Goal: Task Accomplishment & Management: Manage account settings

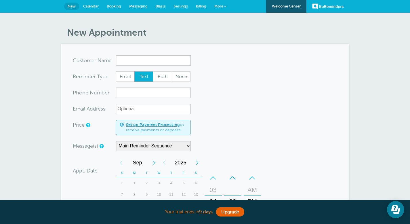
click at [145, 8] on span "Messaging" at bounding box center [138, 6] width 18 height 4
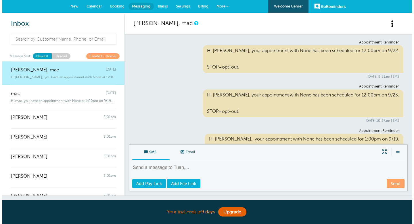
scroll to position [105, 0]
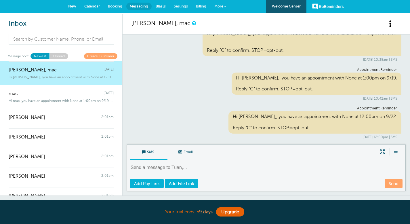
click at [221, 4] on span "More" at bounding box center [218, 6] width 9 height 4
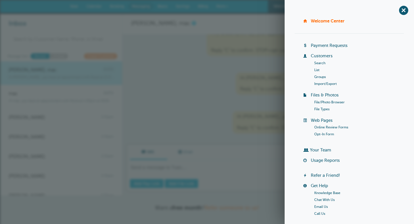
click at [315, 78] on link "Groups" at bounding box center [320, 77] width 12 height 4
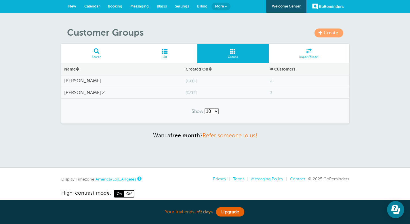
click at [270, 93] on span "3" at bounding box center [308, 93] width 76 height 4
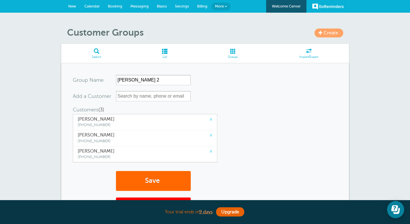
click at [96, 7] on span "Calendar" at bounding box center [92, 6] width 16 height 4
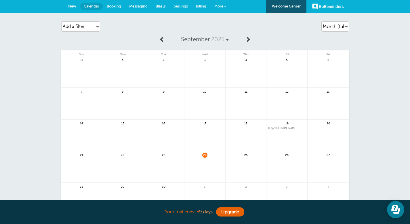
click at [209, 164] on link at bounding box center [204, 170] width 41 height 25
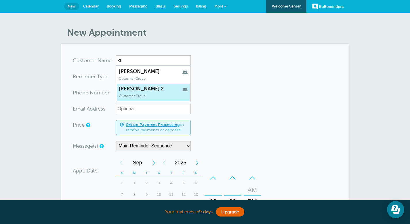
click at [169, 88] on span "kristi 2" at bounding box center [153, 89] width 69 height 6
type input "kristi2"
type input "[PERSON_NAME] 2"
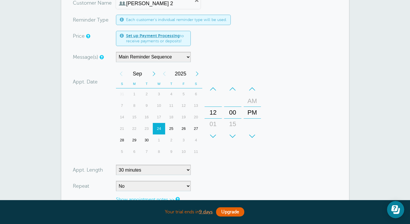
scroll to position [61, 0]
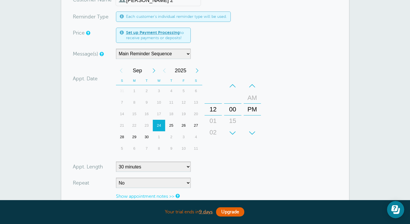
click at [217, 119] on div "01" at bounding box center [213, 121] width 14 height 12
click at [214, 131] on div "+" at bounding box center [213, 133] width 17 height 12
click at [214, 120] on div "05" at bounding box center [213, 121] width 14 height 12
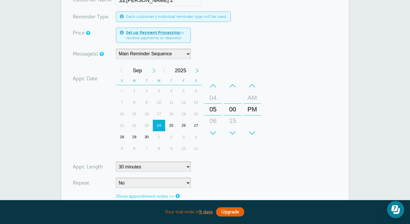
click at [239, 157] on form "You are creating a new customer. To use an existing customer select one from th…" at bounding box center [205, 121] width 265 height 253
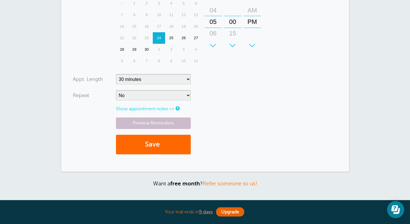
scroll to position [148, 0]
click at [163, 120] on link "Preview Reminders" at bounding box center [153, 122] width 75 height 11
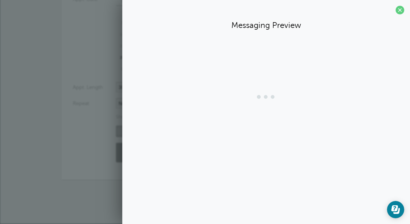
scroll to position [140, 0]
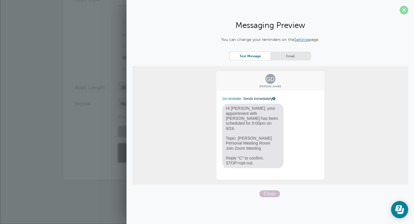
click at [403, 12] on span at bounding box center [404, 10] width 9 height 9
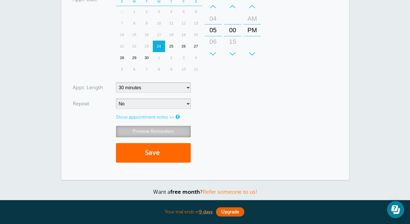
click at [174, 133] on link "Preview Reminders" at bounding box center [153, 131] width 75 height 11
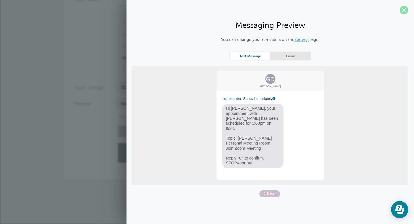
click at [408, 9] on span at bounding box center [404, 10] width 9 height 9
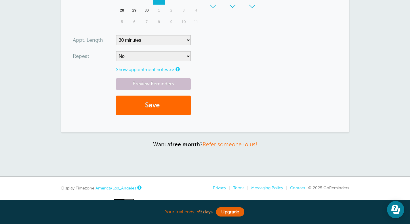
scroll to position [197, 0]
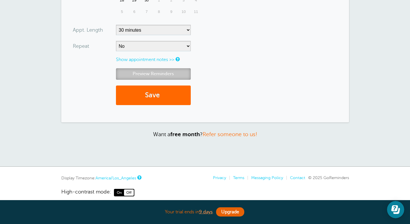
click at [158, 69] on link "Preview Reminders" at bounding box center [153, 73] width 75 height 11
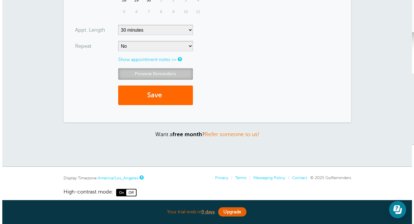
scroll to position [140, 0]
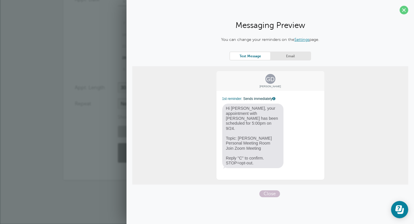
click at [299, 39] on link "Settings" at bounding box center [302, 39] width 15 height 5
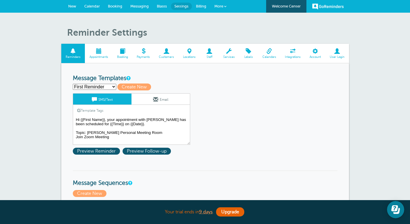
click at [101, 120] on textarea "Hi {{First Name}}, your appointment with [PERSON_NAME] has been scheduled for {…" at bounding box center [131, 130] width 117 height 29
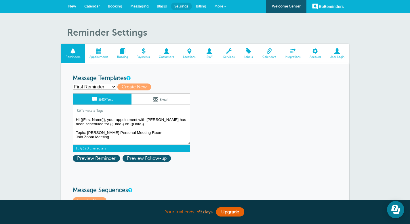
click at [105, 122] on textarea "Hi {{First Name}}, your appointment with [PERSON_NAME] has been scheduled for {…" at bounding box center [131, 130] width 117 height 29
click at [102, 121] on textarea "Hi {{First Name}}, your appointment with [PERSON_NAME] has been scheduled for {…" at bounding box center [131, 130] width 117 height 29
click at [96, 121] on textarea "Hi {{First Name}}, your appointment with [PERSON_NAME] has been scheduled for {…" at bounding box center [131, 130] width 117 height 29
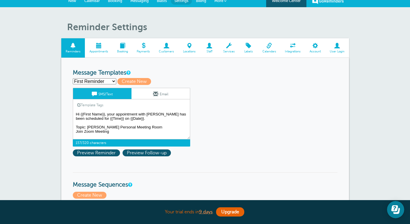
scroll to position [6, 0]
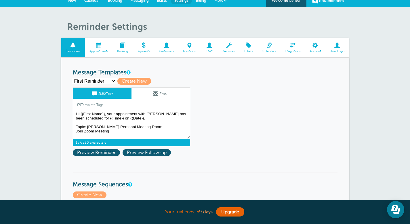
click at [114, 81] on select "First Reminder Second Reminder Third Reminder Create new..." at bounding box center [94, 81] width 43 height 6
select select "162086"
type input "Second Reminder"
type textarea "Hi {{First Name}}, you have an appointment with None at {{Time}} on {{Date}}."
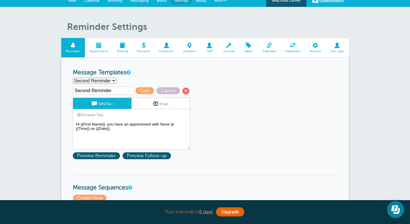
click at [79, 114] on span at bounding box center [78, 114] width 3 height 3
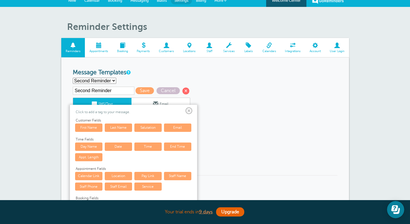
click at [139, 79] on div "First Reminder Second Reminder Third Reminder Create new... Create New" at bounding box center [205, 81] width 265 height 6
click at [113, 82] on select "First Reminder Second Reminder Third Reminder Create new..." at bounding box center [94, 81] width 43 height 6
select select "162084"
type input "First Reminder"
click at [186, 110] on span at bounding box center [188, 110] width 7 height 7
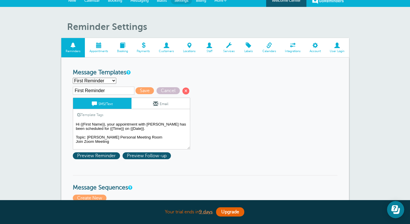
click at [100, 114] on link "Template Tags" at bounding box center [90, 114] width 35 height 11
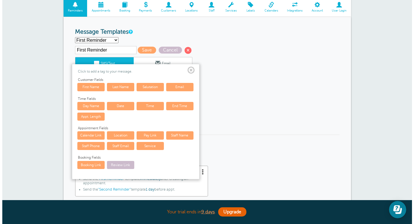
scroll to position [47, 0]
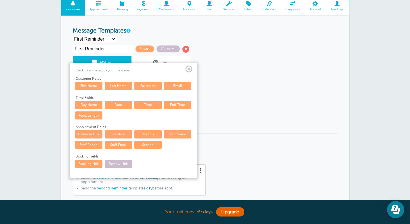
click at [95, 163] on link "Booking Link" at bounding box center [88, 164] width 27 height 8
type textarea "Hi {{First Name}}, your appointment with Kristi has been scheduled for {{Time}}…"
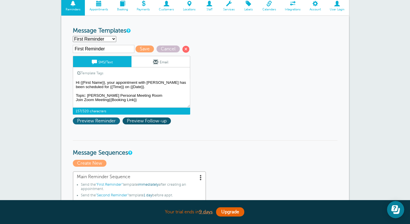
click at [107, 122] on span "Preview Reminder" at bounding box center [96, 120] width 47 height 7
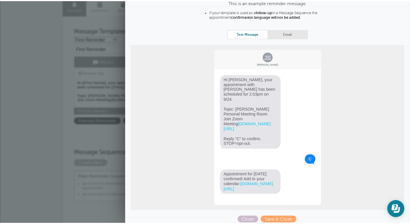
scroll to position [41, 0]
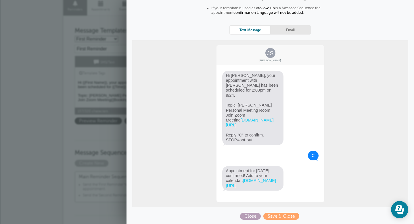
click at [249, 218] on span "Close" at bounding box center [250, 216] width 21 height 7
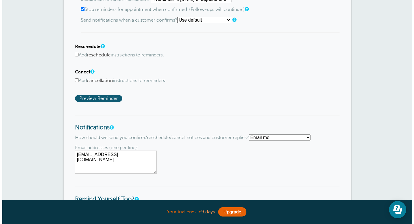
scroll to position [361, 0]
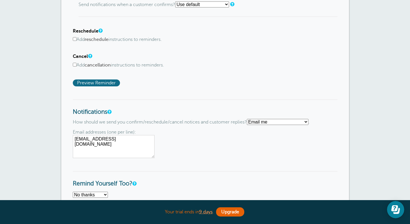
click at [115, 86] on span "Preview Reminder" at bounding box center [96, 82] width 47 height 7
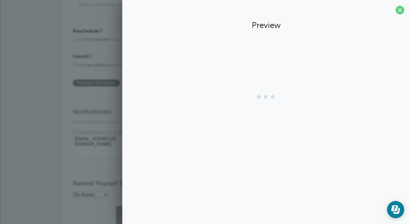
scroll to position [0, 0]
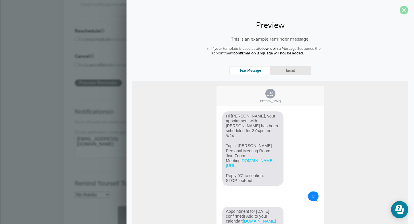
click at [400, 11] on span at bounding box center [404, 10] width 9 height 9
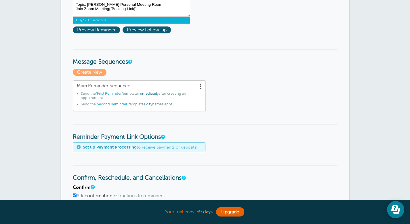
scroll to position [38, 0]
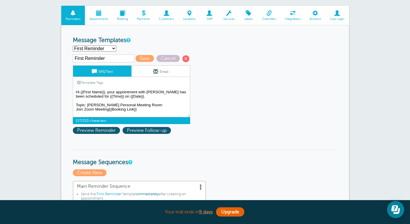
click at [158, 134] on div "First Reminder Save Cancel SMS/Text Email Template Tags Copy SMS Click to add a…" at bounding box center [139, 95] width 132 height 82
click at [158, 133] on span "Preview Follow-up" at bounding box center [147, 130] width 48 height 7
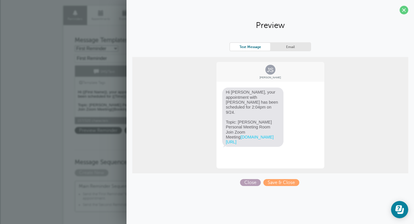
click at [248, 180] on span "Close" at bounding box center [250, 182] width 21 height 7
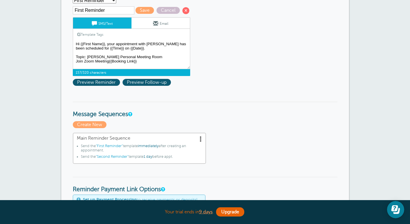
scroll to position [0, 0]
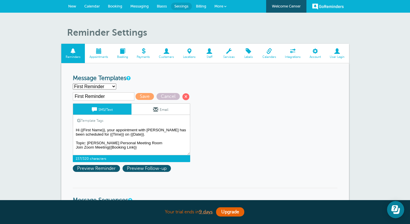
click at [95, 4] on span "Calendar" at bounding box center [92, 6] width 16 height 4
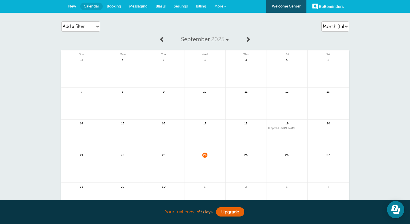
click at [202, 158] on link at bounding box center [204, 170] width 41 height 25
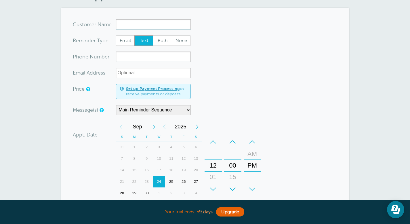
scroll to position [37, 0]
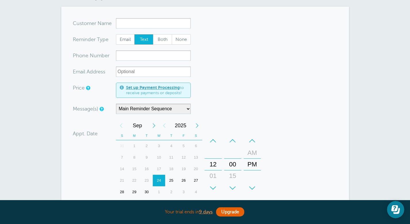
click at [212, 185] on div "+" at bounding box center [213, 188] width 17 height 12
click at [266, 167] on form "You are creating a new customer. To use an existing customer select one from th…" at bounding box center [205, 160] width 265 height 284
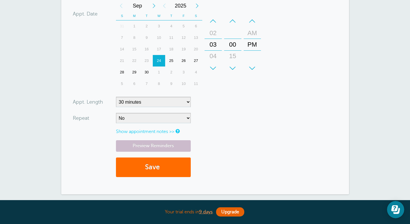
scroll to position [158, 0]
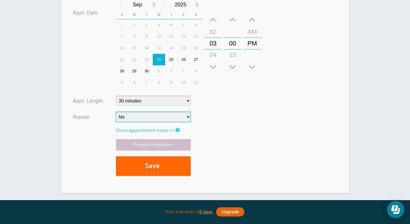
click at [158, 116] on select "No Daily Weekly Every 2 weeks Every 3 weeks Every 4 weeks Monthly Every 5 weeks…" at bounding box center [153, 117] width 75 height 10
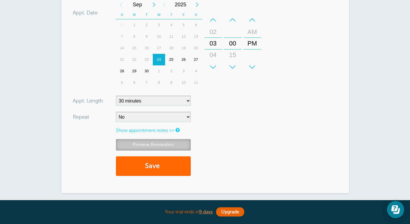
click at [170, 144] on link "Preview Reminders" at bounding box center [153, 144] width 75 height 11
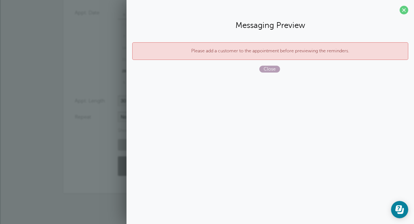
click at [270, 70] on span "Close" at bounding box center [269, 69] width 21 height 7
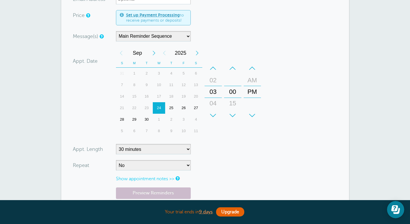
scroll to position [44, 0]
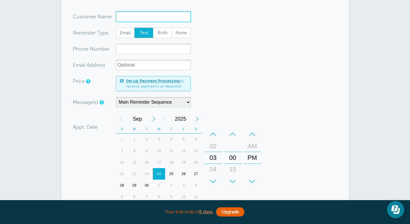
click at [155, 16] on input "x-no-autofill" at bounding box center [153, 17] width 75 height 10
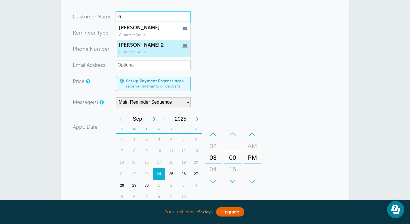
click at [143, 47] on span "kristi 2" at bounding box center [153, 45] width 69 height 6
type input "kristi2"
type input "kristi 2"
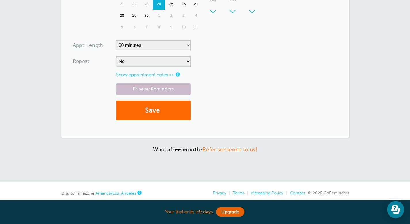
scroll to position [204, 0]
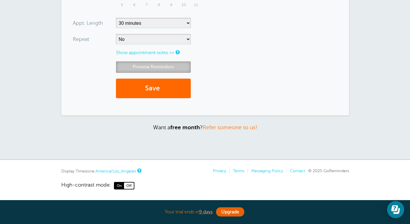
click at [173, 68] on link "Preview Reminders" at bounding box center [153, 66] width 75 height 11
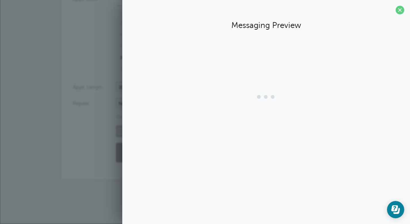
scroll to position [140, 0]
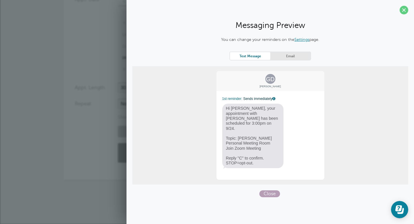
click at [271, 190] on span "Close" at bounding box center [269, 193] width 21 height 7
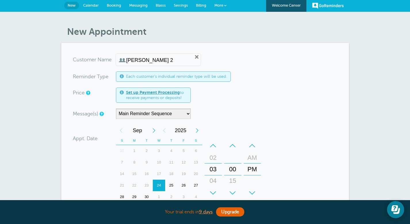
scroll to position [0, 0]
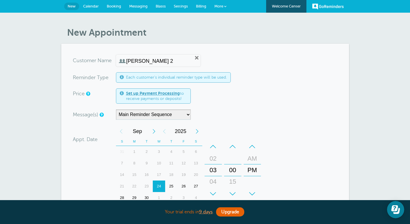
click at [223, 7] on link "More" at bounding box center [220, 6] width 20 height 13
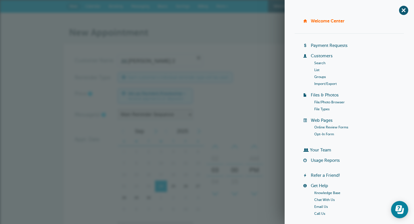
click at [198, 87] on form "You are creating a new customer. To use an existing customer select one from th…" at bounding box center [207, 181] width 265 height 253
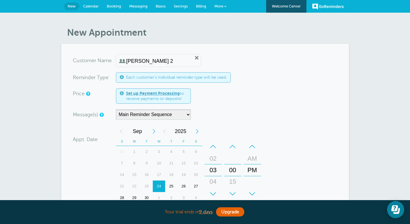
click at [185, 6] on span "Settings" at bounding box center [181, 6] width 14 height 4
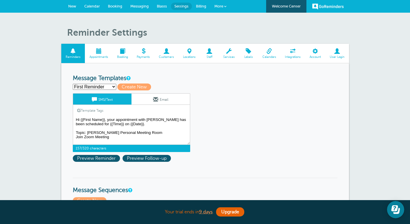
click at [117, 120] on textarea "Hi {{First Name}}, your appointment with [PERSON_NAME] has been scheduled for {…" at bounding box center [131, 130] width 117 height 29
drag, startPoint x: 114, startPoint y: 120, endPoint x: 134, endPoint y: 117, distance: 20.7
click at [134, 117] on textarea "Hi {{First Name}}, your appointment with [PERSON_NAME] has been scheduled for {…" at bounding box center [131, 130] width 117 height 29
click at [117, 119] on textarea "Hi {{First Name}}, your appointment with [PERSON_NAME] has been scheduled for {…" at bounding box center [131, 130] width 117 height 29
click at [117, 120] on textarea "Hi {{First Name}}, your appointment with [PERSON_NAME] has been scheduled for {…" at bounding box center [131, 130] width 117 height 29
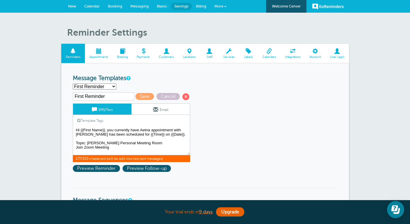
drag, startPoint x: 151, startPoint y: 131, endPoint x: 141, endPoint y: 131, distance: 9.8
click at [141, 131] on textarea "Hi {{First Name}}, your appointment with [PERSON_NAME] has been scheduled for {…" at bounding box center [131, 140] width 117 height 29
paste textarea "Freedom Plan PPO"
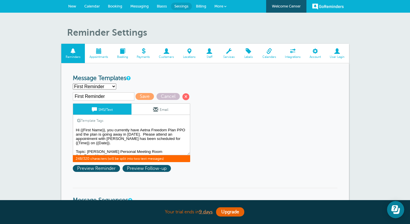
click at [133, 141] on textarea "Hi {{First Name}}, your appointment with [PERSON_NAME] has been scheduled for {…" at bounding box center [131, 140] width 117 height 29
click at [177, 140] on textarea "Hi {{First Name}}, your appointment with [PERSON_NAME] has been scheduled for {…" at bounding box center [131, 140] width 117 height 29
drag, startPoint x: 163, startPoint y: 148, endPoint x: 77, endPoint y: 148, distance: 86.9
click at [77, 148] on textarea "Hi {{First Name}}, your appointment with [PERSON_NAME] has been scheduled for {…" at bounding box center [131, 140] width 117 height 29
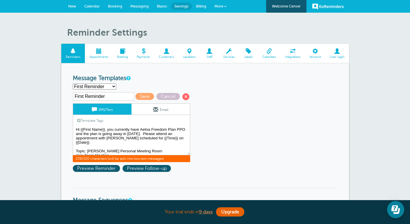
drag, startPoint x: 119, startPoint y: 153, endPoint x: 59, endPoint y: 146, distance: 60.5
paste textarea "[PERSON_NAME] is inviting you to a scheduled Zoom meeting. Topic: [PERSON_NAME]…"
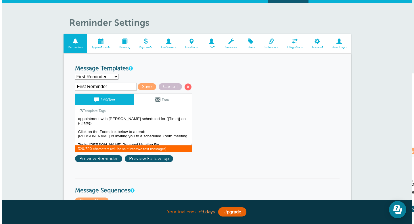
scroll to position [13, 0]
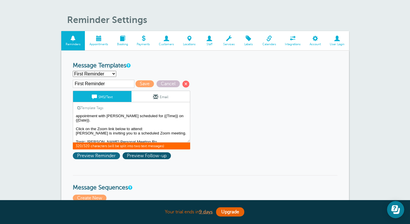
click at [107, 157] on span "Preview Reminder" at bounding box center [96, 155] width 47 height 7
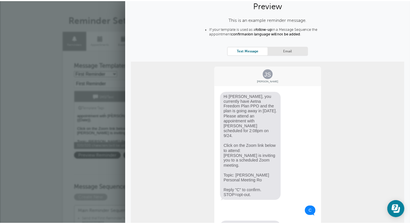
scroll to position [70, 0]
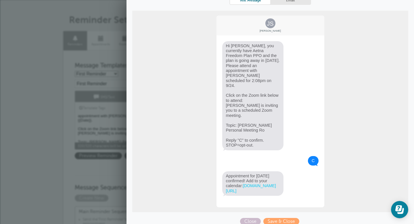
click at [287, 187] on div "JS [PERSON_NAME] Hi [PERSON_NAME], you currently have Aetna Freedom Plan PPO an…" at bounding box center [270, 111] width 109 height 193
click at [282, 186] on div "JS [PERSON_NAME] Hi [PERSON_NAME], you currently have Aetna Freedom Plan PPO an…" at bounding box center [270, 111] width 109 height 193
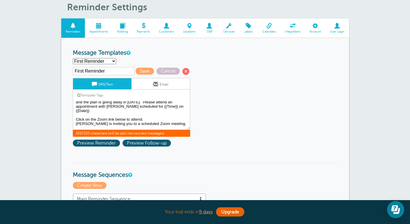
scroll to position [10, 0]
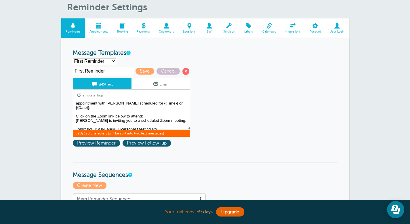
drag, startPoint x: 162, startPoint y: 125, endPoint x: 62, endPoint y: 115, distance: 100.8
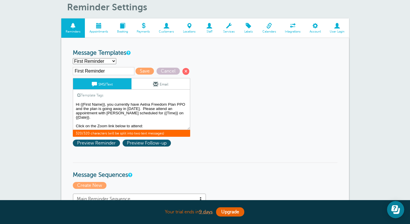
scroll to position [0, 0]
drag, startPoint x: 145, startPoint y: 123, endPoint x: 72, endPoint y: 125, distance: 73.4
paste textarea "[PERSON_NAME] is inviting you to a scheduled Zoom meeting. Topic: [PERSON_NAME]…"
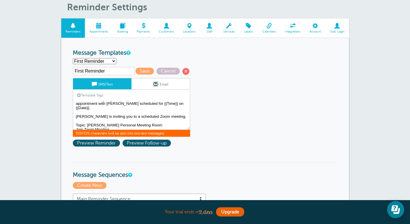
scroll to position [14, 0]
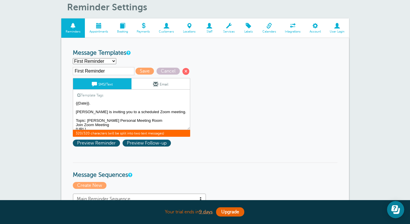
paste textarea "[PERSON_NAME] is inviting you to a scheduled Zoom meeting. Topic: [PERSON_NAME]…"
click at [162, 134] on span "320/320 characters (will be split into two text messages)" at bounding box center [131, 133] width 117 height 7
drag, startPoint x: 189, startPoint y: 130, endPoint x: 198, endPoint y: 140, distance: 13.2
click at [198, 140] on div "First Reminder Save Cancel SMS/Text Email Template Tags Copy SMS Click to add a…" at bounding box center [139, 108] width 132 height 82
click at [189, 130] on textarea "Hi {{First Name}}, your appointment with [PERSON_NAME] has been scheduled for {…" at bounding box center [131, 115] width 117 height 29
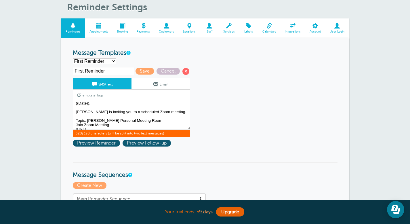
click at [189, 130] on textarea "Hi {{First Name}}, your appointment with [PERSON_NAME] has been scheduled for {…" at bounding box center [131, 115] width 117 height 29
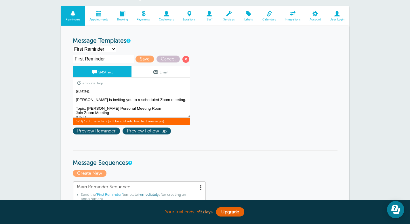
scroll to position [9, 0]
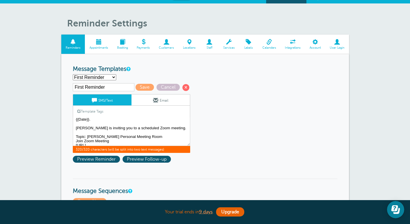
click at [134, 117] on div "Template Tags Copy SMS" at bounding box center [131, 111] width 117 height 11
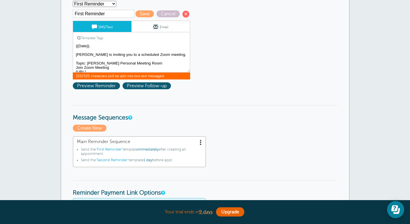
scroll to position [0, 0]
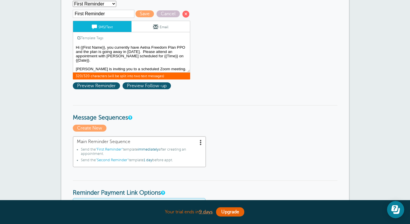
drag, startPoint x: 108, startPoint y: 49, endPoint x: 180, endPoint y: 51, distance: 71.7
click at [180, 51] on textarea "Hi {{First Name}}, your appointment with [PERSON_NAME] has been scheduled for {…" at bounding box center [131, 58] width 117 height 29
click at [177, 57] on textarea "Hi {{First Name}}, your appointment with [PERSON_NAME] has been scheduled for {…" at bounding box center [131, 58] width 117 height 29
drag, startPoint x: 179, startPoint y: 53, endPoint x: 122, endPoint y: 52, distance: 57.2
click at [119, 51] on textarea "Hi {{First Name}}, your appointment with [PERSON_NAME] has been scheduled for {…" at bounding box center [131, 58] width 117 height 29
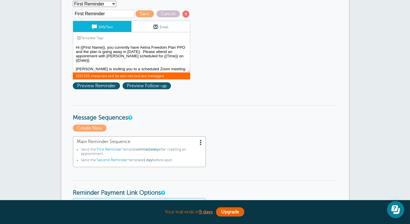
click at [162, 39] on div "Template Tags Copy SMS" at bounding box center [131, 37] width 117 height 11
click at [150, 52] on textarea "Hi {{First Name}}, your appointment with [PERSON_NAME] has been scheduled for {…" at bounding box center [131, 58] width 117 height 29
drag, startPoint x: 149, startPoint y: 52, endPoint x: 107, endPoint y: 49, distance: 42.1
click at [107, 49] on textarea "Hi {{First Name}}, your appointment with [PERSON_NAME] has been scheduled for {…" at bounding box center [131, 58] width 117 height 29
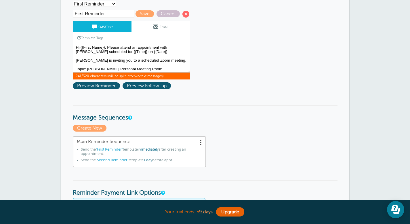
drag, startPoint x: 160, startPoint y: 47, endPoint x: 133, endPoint y: 49, distance: 27.1
click at [133, 49] on textarea "Hi {{First Name}}, your appointment with [PERSON_NAME] has been scheduled for {…" at bounding box center [131, 58] width 117 height 29
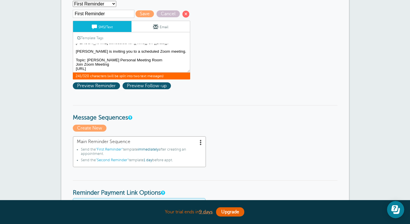
drag, startPoint x: 173, startPoint y: 69, endPoint x: 74, endPoint y: 60, distance: 99.3
click at [74, 60] on textarea "Hi {{First Name}}, your appointment with [PERSON_NAME] has been scheduled for {…" at bounding box center [131, 58] width 117 height 29
drag, startPoint x: 114, startPoint y: 70, endPoint x: 71, endPoint y: 51, distance: 47.0
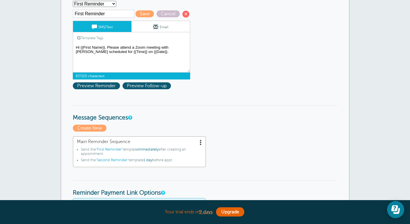
scroll to position [0, 0]
click at [108, 49] on textarea "Hi {{First Name}}, your appointment with Kristi has been scheduled for {{Time}}…" at bounding box center [131, 58] width 117 height 29
click at [107, 48] on textarea "Hi {{First Name}}, your appointment with Kristi has been scheduled for {{Time}}…" at bounding box center [131, 58] width 117 height 29
click at [137, 52] on textarea "Hi {{First Name}}, your appointment with Kristi has been scheduled for {{Time}}…" at bounding box center [131, 58] width 117 height 29
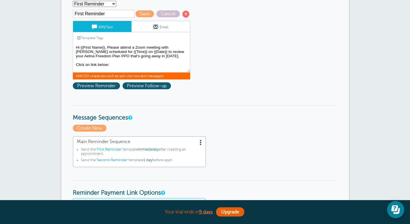
scroll to position [4, 0]
paste textarea "Machelle Hoang is inviting you to a scheduled Zoom meeting. Topic: Machelle Hoa…"
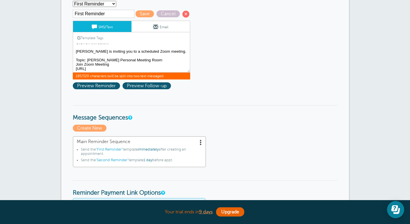
scroll to position [23, 0]
drag, startPoint x: 114, startPoint y: 65, endPoint x: 65, endPoint y: 60, distance: 48.6
drag, startPoint x: 106, startPoint y: 67, endPoint x: 38, endPoint y: 66, distance: 67.9
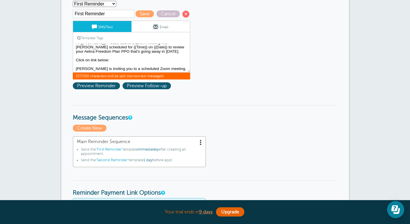
scroll to position [14, 0]
paste textarea "257 921 6551"
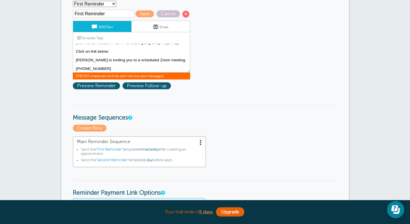
drag, startPoint x: 106, startPoint y: 70, endPoint x: 64, endPoint y: 61, distance: 42.6
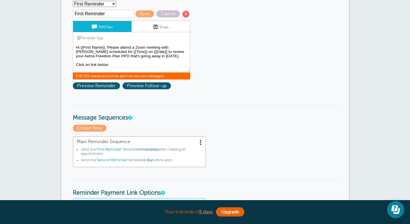
scroll to position [5, 0]
paste textarea "Join Zoom Meeting https://us04web.zoom.us/j/2579216551?pwd=HClj4Te4fWEpEPComF62…"
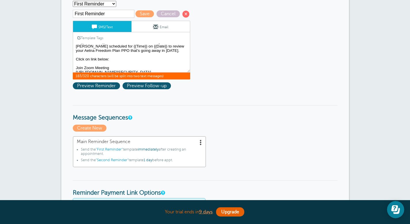
scroll to position [14, 0]
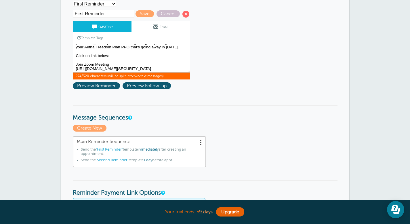
click at [84, 61] on textarea "Hi {{First Name}}, your appointment with Kristi has been scheduled for {{Time}}…" at bounding box center [131, 58] width 117 height 29
click at [112, 61] on textarea "Hi {{First Name}}, your appointment with Kristi has been scheduled for {{Time}}…" at bounding box center [131, 58] width 117 height 29
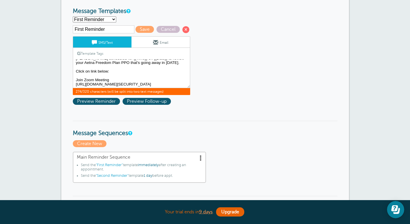
drag, startPoint x: 77, startPoint y: 76, endPoint x: 154, endPoint y: 96, distance: 79.9
click at [154, 96] on div "First Reminder Save Cancel SMS/Text Email Template Tags Copy SMS Click to add a…" at bounding box center [139, 66] width 132 height 82
paste textarea "Join Zoom Meeting https://us04web.zoom.us/j/2579216551?pwd=HClj4Te4fWEpEPComF62…"
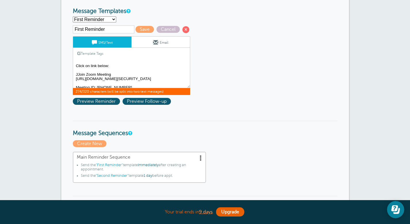
scroll to position [26, 0]
click at [79, 64] on textarea "Hi {{First Name}}, your appointment with Kristi has been scheduled for {{Time}}…" at bounding box center [131, 73] width 117 height 29
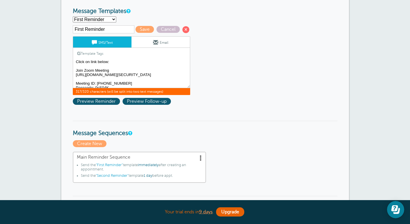
scroll to position [0, 0]
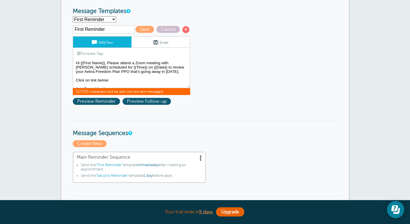
drag, startPoint x: 119, startPoint y: 81, endPoint x: 56, endPoint y: 81, distance: 62.7
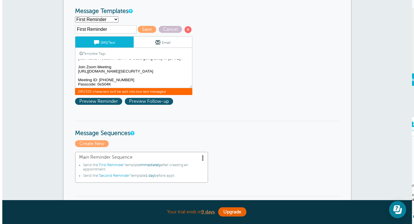
scroll to position [19, 0]
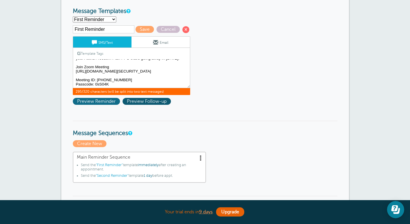
type textarea "Hi {{First Name}}, Please attend a Zoom meeting with [PERSON_NAME] scheduled fo…"
click at [112, 102] on span "Preview Reminder" at bounding box center [96, 101] width 47 height 7
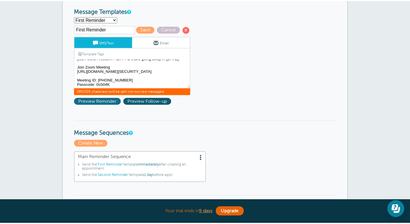
scroll to position [0, 0]
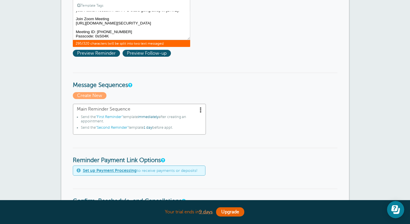
scroll to position [22, 0]
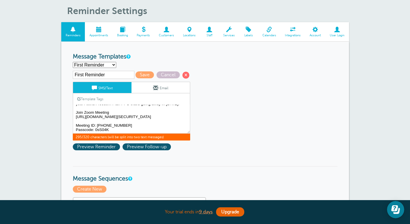
click at [158, 99] on div "Template Tags Copy SMS" at bounding box center [131, 98] width 117 height 11
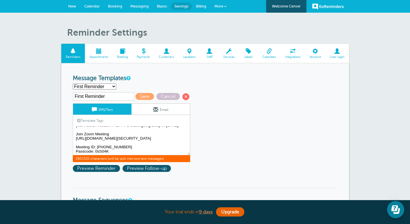
scroll to position [19, 0]
click at [110, 169] on span "Preview Reminder" at bounding box center [96, 168] width 47 height 7
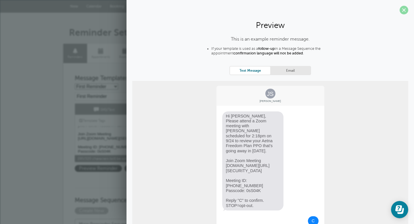
click at [401, 10] on span at bounding box center [404, 10] width 9 height 9
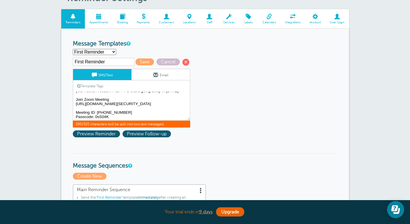
scroll to position [73, 0]
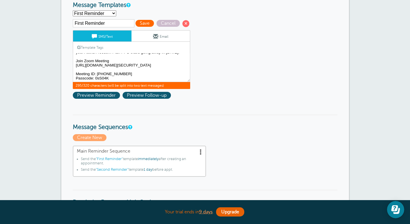
click at [136, 26] on span "Save" at bounding box center [144, 23] width 18 height 7
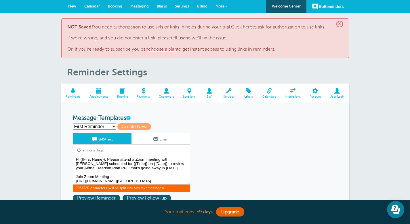
click at [95, 7] on span "Calendar" at bounding box center [92, 6] width 16 height 4
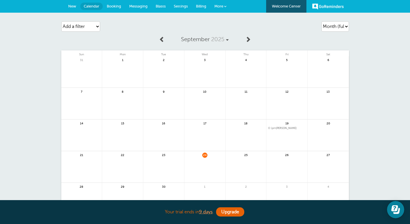
click at [201, 165] on link at bounding box center [204, 170] width 41 height 25
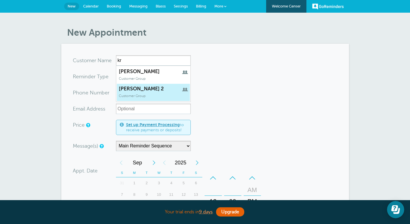
click at [160, 100] on link "kristi 2 Customer Group" at bounding box center [153, 92] width 74 height 18
type input "kristi2"
type input "kristi 2"
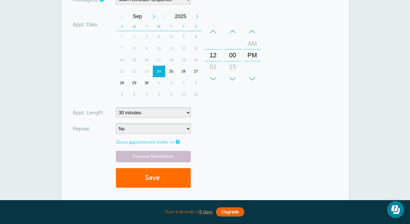
scroll to position [117, 0]
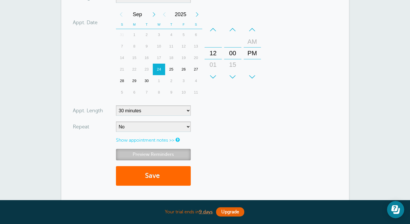
click at [161, 158] on link "Preview Reminders" at bounding box center [153, 154] width 75 height 11
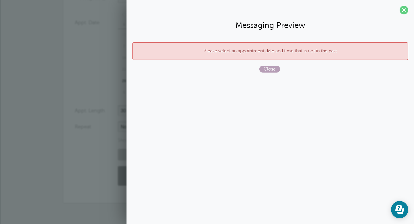
click at [269, 71] on span "Close" at bounding box center [269, 69] width 21 height 7
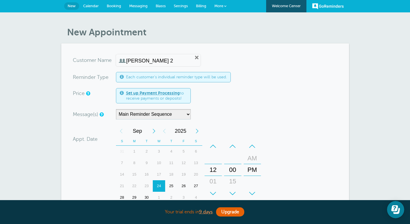
scroll to position [190, 0]
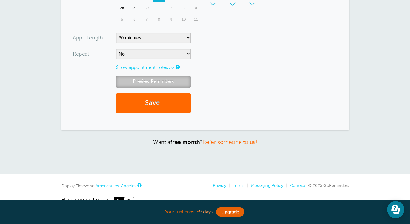
click at [156, 80] on link "Preview Reminders" at bounding box center [153, 81] width 75 height 11
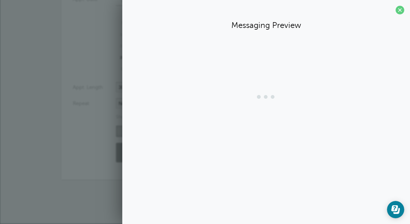
scroll to position [140, 0]
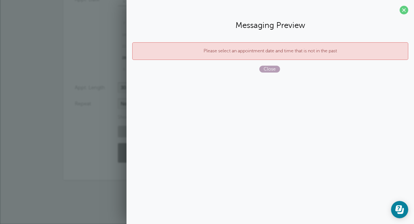
click at [268, 68] on span "Close" at bounding box center [269, 69] width 21 height 7
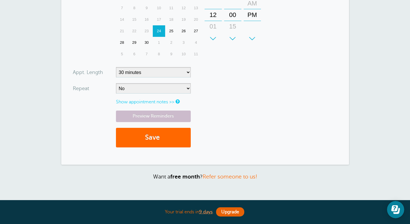
scroll to position [82, 0]
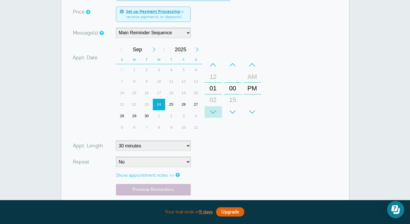
click at [211, 110] on div "+" at bounding box center [213, 112] width 17 height 12
click at [212, 110] on div "+" at bounding box center [213, 112] width 17 height 12
click at [211, 102] on div "05" at bounding box center [213, 100] width 14 height 12
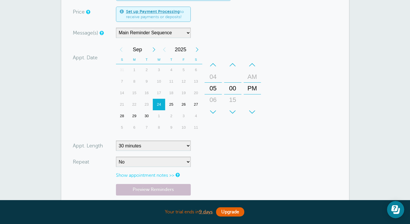
click at [221, 135] on form "You are creating a new customer. To use an existing customer select one from th…" at bounding box center [205, 100] width 265 height 253
click at [156, 190] on link "Preview Reminders" at bounding box center [153, 189] width 75 height 11
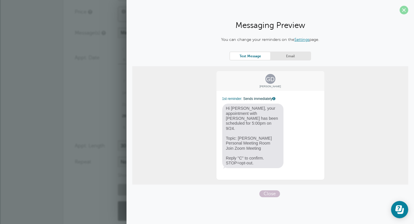
click at [402, 12] on span at bounding box center [404, 10] width 9 height 9
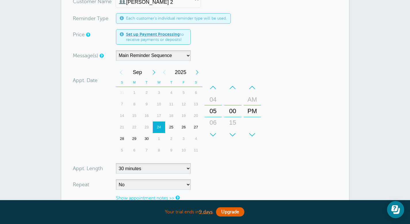
scroll to position [0, 0]
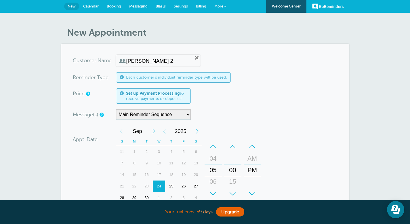
click at [160, 61] on input "kristi 2" at bounding box center [155, 61] width 59 height 6
click at [113, 5] on span "Booking" at bounding box center [114, 6] width 14 height 4
click at [223, 4] on link "More" at bounding box center [220, 6] width 20 height 13
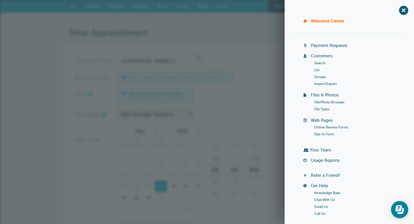
click at [316, 70] on link "List" at bounding box center [316, 70] width 5 height 4
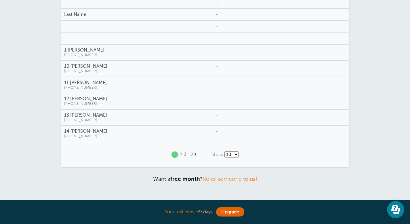
scroll to position [130, 0]
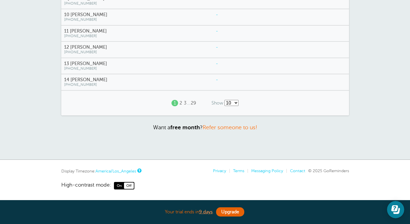
click at [193, 103] on link "29" at bounding box center [193, 102] width 5 height 5
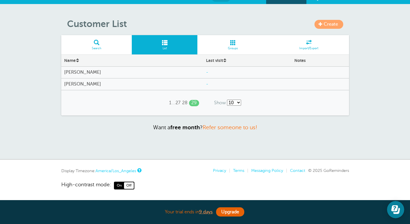
click at [270, 87] on div "-" at bounding box center [247, 84] width 88 height 11
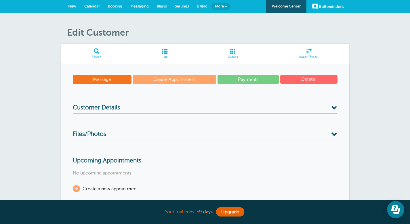
click at [313, 82] on button "Delete" at bounding box center [308, 79] width 57 height 9
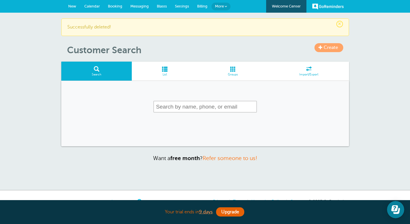
click at [166, 73] on span "List" at bounding box center [165, 74] width 60 height 3
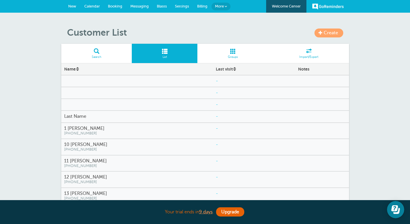
click at [88, 133] on span "[PHONE_NUMBER]" at bounding box center [137, 133] width 146 height 4
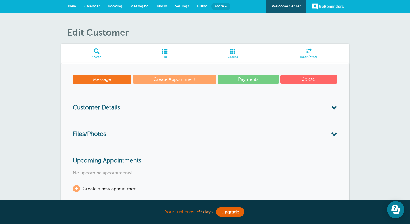
click at [308, 79] on button "Delete" at bounding box center [308, 79] width 57 height 9
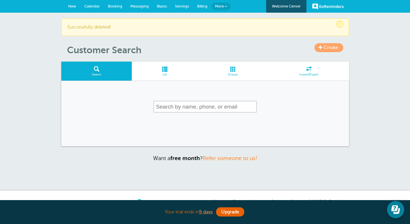
click at [168, 69] on span at bounding box center [165, 68] width 66 height 5
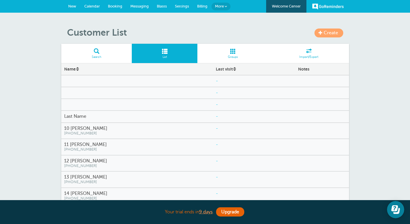
click at [113, 117] on h4 "Last Name" at bounding box center [137, 116] width 146 height 5
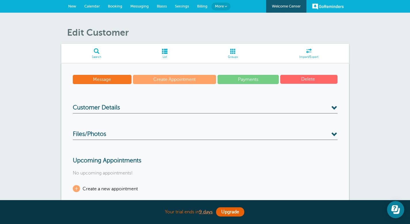
click at [179, 104] on h3 "Customer Details" at bounding box center [205, 108] width 265 height 9
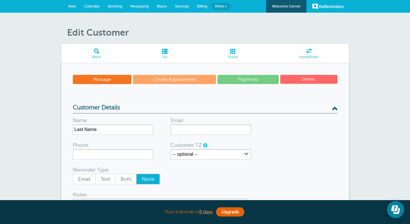
click at [179, 104] on h3 "Customer Details" at bounding box center [205, 108] width 265 height 9
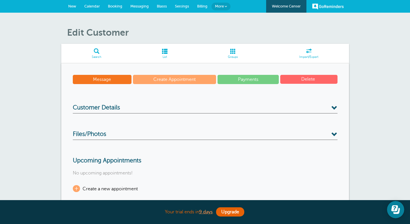
click at [316, 79] on span "submit" at bounding box center [315, 79] width 1 height 5
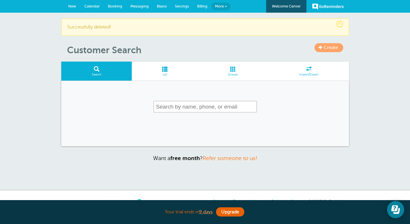
click at [185, 106] on input "text" at bounding box center [205, 107] width 104 height 12
click at [183, 108] on input "text" at bounding box center [205, 107] width 104 height 12
click at [166, 69] on span at bounding box center [165, 68] width 66 height 5
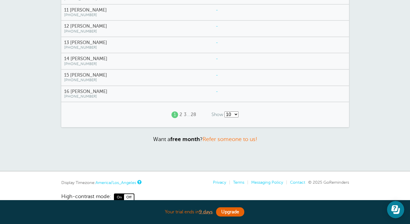
scroll to position [49, 0]
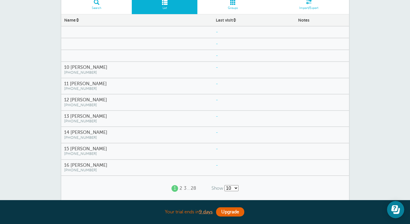
click at [235, 187] on select "10 25 50 100" at bounding box center [231, 188] width 14 height 6
select select "/a/customer/list-rows/name-asc/0/100"
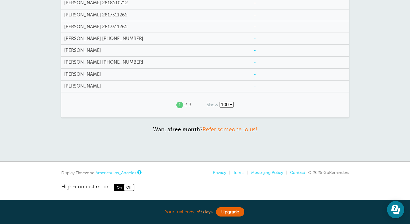
scroll to position [1366, 0]
click at [188, 113] on div "1 2 3" at bounding box center [183, 105] width 29 height 16
click at [190, 108] on link "3" at bounding box center [190, 104] width 3 height 5
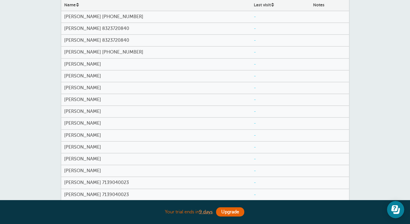
scroll to position [0, 0]
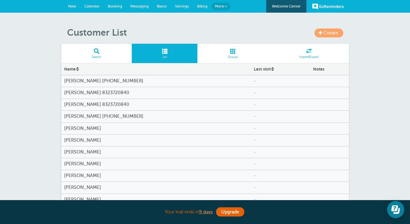
click at [223, 7] on span "More" at bounding box center [219, 6] width 9 height 4
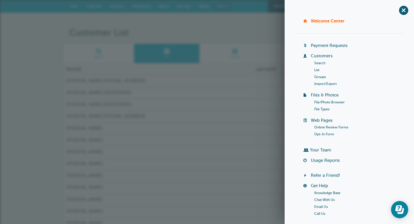
click at [259, 102] on div "-" at bounding box center [282, 104] width 59 height 11
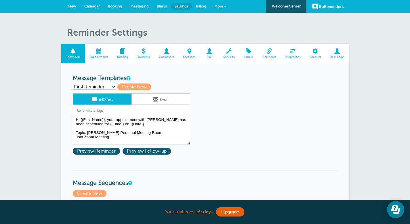
click at [224, 5] on span at bounding box center [225, 6] width 2 height 2
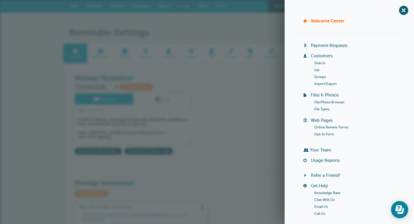
click at [328, 83] on link "Import/Export" at bounding box center [325, 84] width 22 height 4
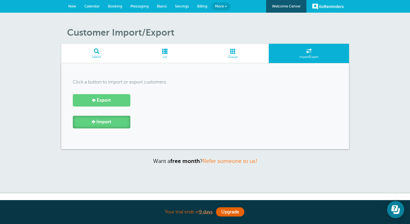
click at [108, 125] on link "Import" at bounding box center [102, 122] width 58 height 12
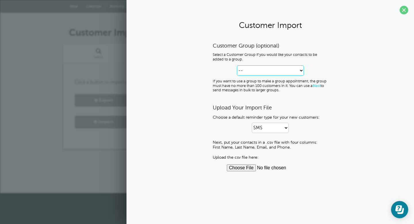
click at [265, 69] on select "-- Create new Customer Group [PERSON_NAME][DEMOGRAPHIC_DATA][PERSON_NAME] 2" at bounding box center [270, 70] width 67 height 10
click at [287, 68] on select "-- Create new Customer Group [PERSON_NAME][DEMOGRAPHIC_DATA][PERSON_NAME] 2" at bounding box center [270, 70] width 67 height 10
select select "--create-new-group--"
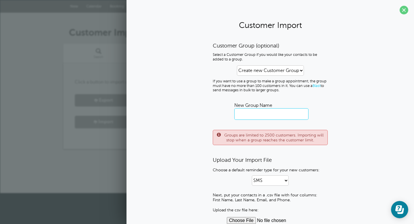
click at [266, 111] on input "text" at bounding box center [271, 114] width 74 height 12
type input "[PERSON_NAME] 3"
click at [356, 116] on div "Customer Group (optional) Select a Customer Group if you would like your contac…" at bounding box center [270, 132] width 276 height 181
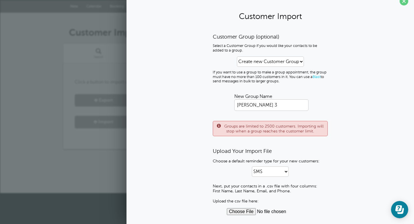
click at [244, 212] on input "file" at bounding box center [270, 211] width 87 height 7
type input "C:\fakepath\[PERSON_NAME]-Aetna Freedom Plan 5 2.numbers"
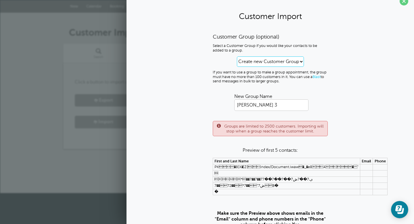
click at [274, 63] on select "-- Create new Customer Group [PERSON_NAME][DEMOGRAPHIC_DATA][PERSON_NAME] 2" at bounding box center [270, 61] width 67 height 10
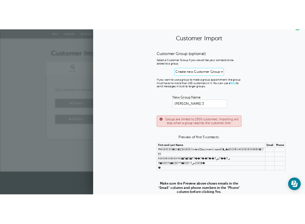
scroll to position [0, 0]
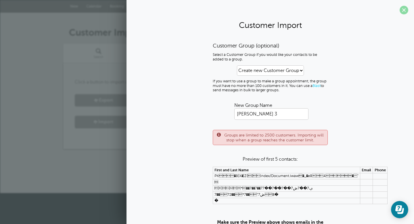
click at [400, 13] on span at bounding box center [404, 10] width 9 height 9
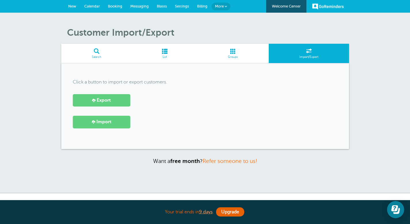
click at [226, 7] on span at bounding box center [226, 6] width 2 height 2
